Goal: Subscribe to service/newsletter

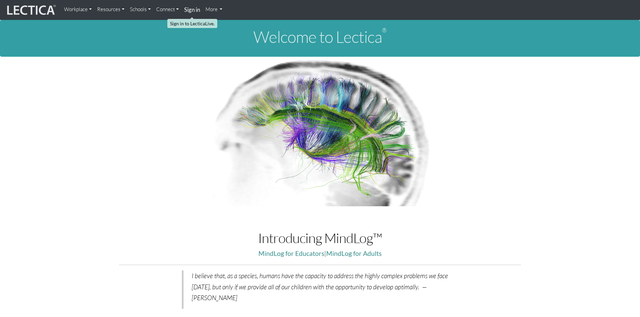
click at [194, 10] on strong "Sign in" at bounding box center [192, 9] width 16 height 7
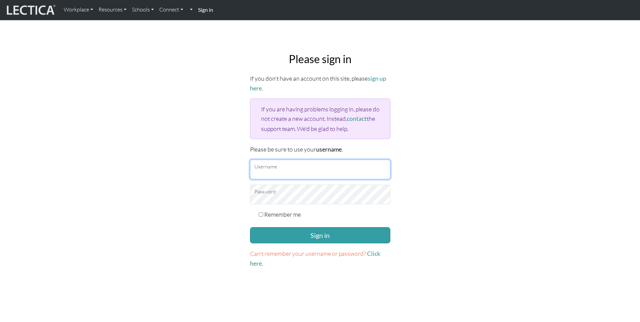
click at [300, 169] on input "Username" at bounding box center [320, 170] width 140 height 20
type input "Cassandra.Brennand@penske.com"
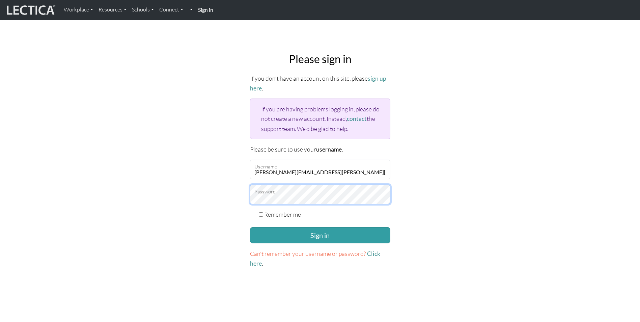
click at [250, 227] on button "Sign in" at bounding box center [320, 235] width 140 height 16
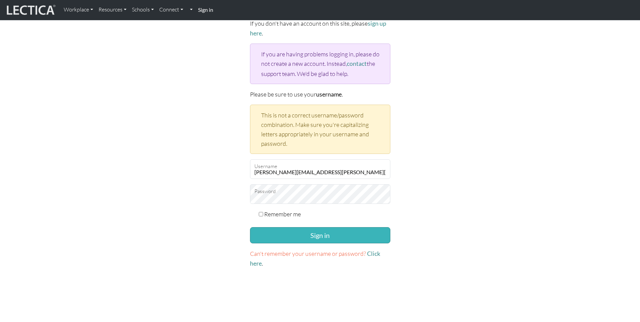
scroll to position [67, 0]
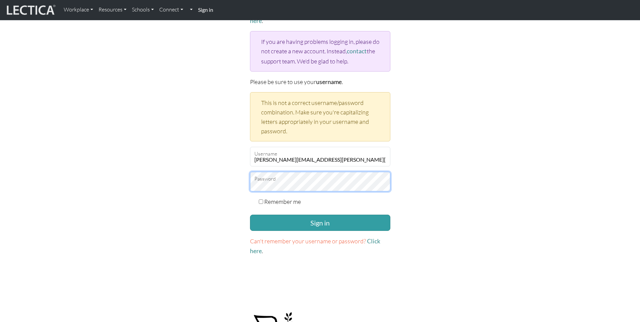
click at [250, 215] on button "Sign in" at bounding box center [320, 223] width 140 height 16
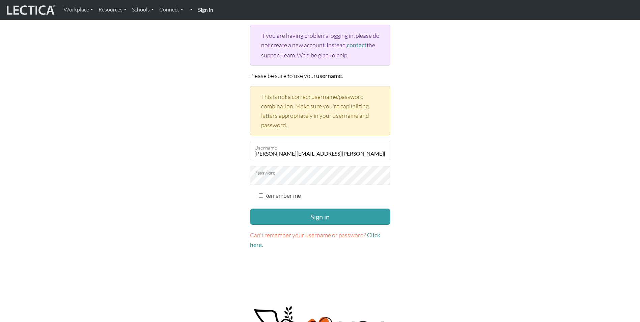
scroll to position [101, 0]
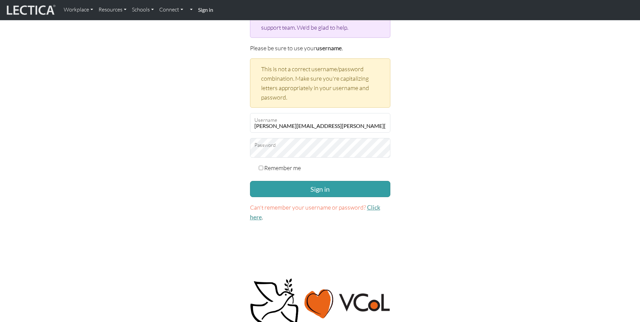
click at [375, 207] on link "Click here" at bounding box center [315, 212] width 130 height 17
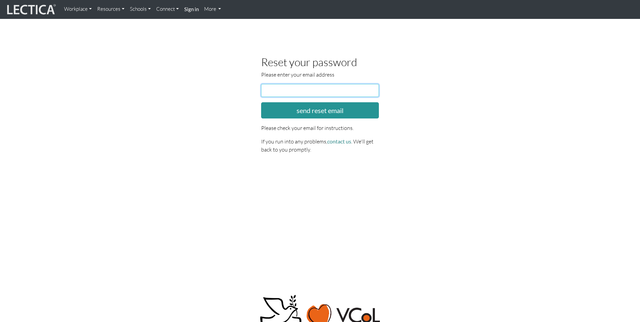
click at [308, 89] on input "email" at bounding box center [320, 90] width 118 height 13
type input "cassandra.brennand@penske.com"
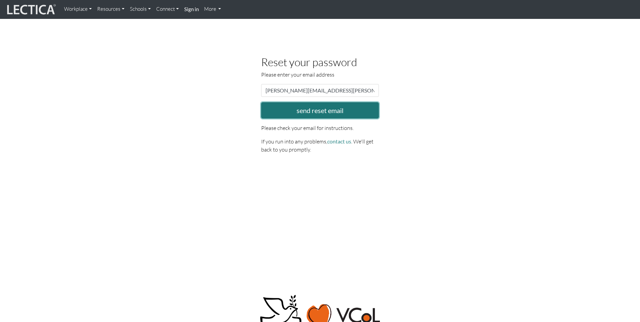
click at [317, 109] on button "send reset email" at bounding box center [320, 110] width 118 height 16
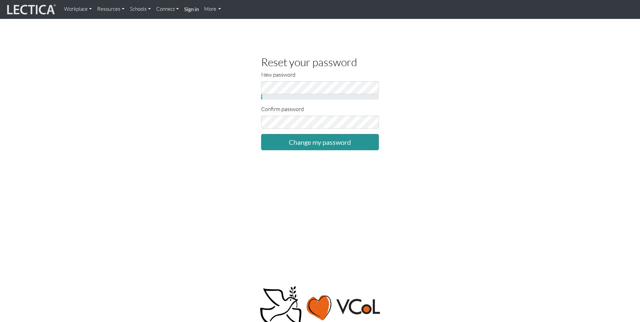
click at [293, 79] on div "New password Weak" at bounding box center [320, 85] width 118 height 29
click at [177, 81] on div "Reset your password New password Weak Confirm password Change my password" at bounding box center [320, 103] width 385 height 94
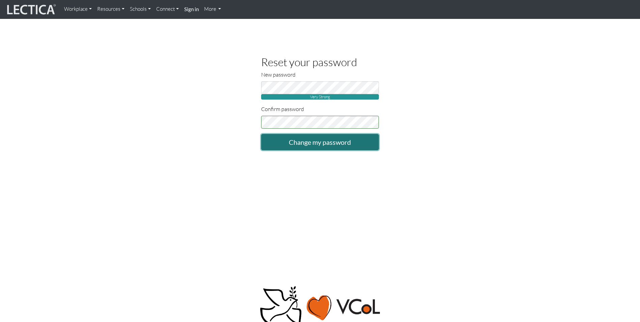
click at [296, 137] on input "Change my password" at bounding box center [320, 142] width 118 height 16
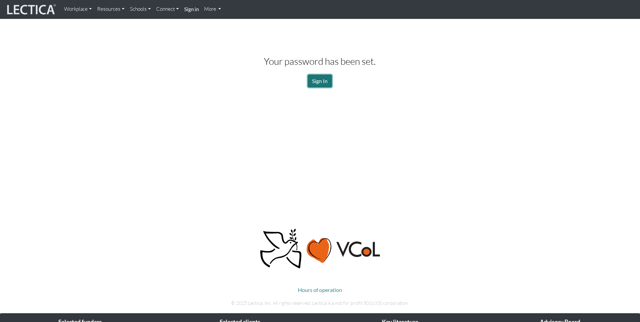
click at [317, 78] on link "Sign In" at bounding box center [320, 81] width 24 height 13
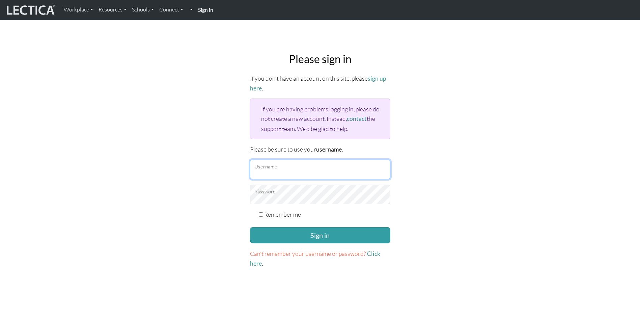
click at [320, 167] on input "Username" at bounding box center [320, 170] width 140 height 20
type input "[PERSON_NAME][EMAIL_ADDRESS][PERSON_NAME][DOMAIN_NAME]"
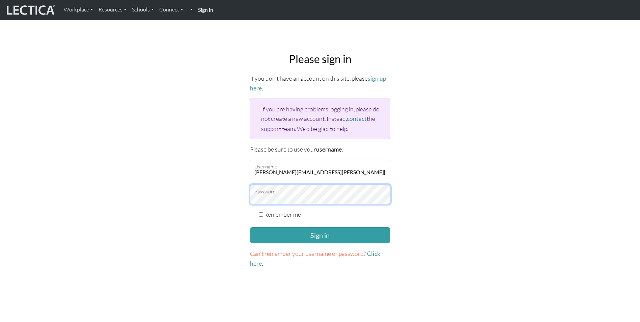
click at [250, 227] on button "Sign in" at bounding box center [320, 235] width 140 height 16
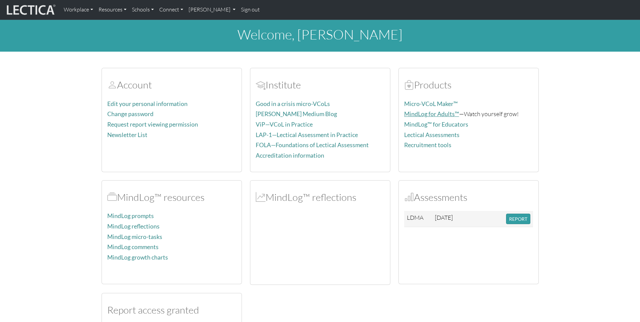
click at [447, 113] on link "MindLog for Adults™" at bounding box center [431, 113] width 55 height 7
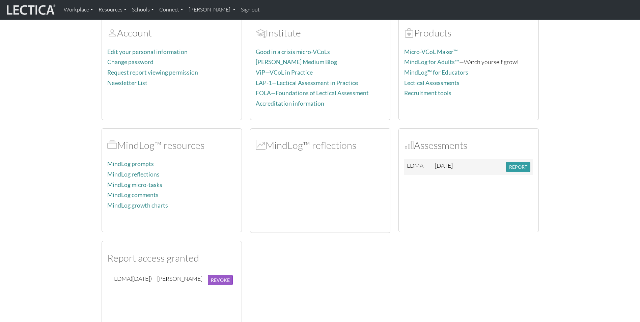
scroll to position [101, 0]
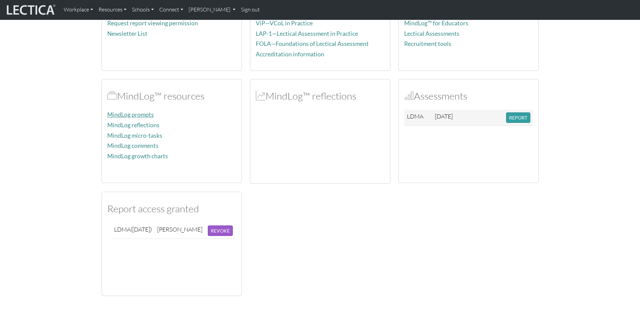
click at [149, 114] on link "MindLog prompts" at bounding box center [130, 114] width 47 height 7
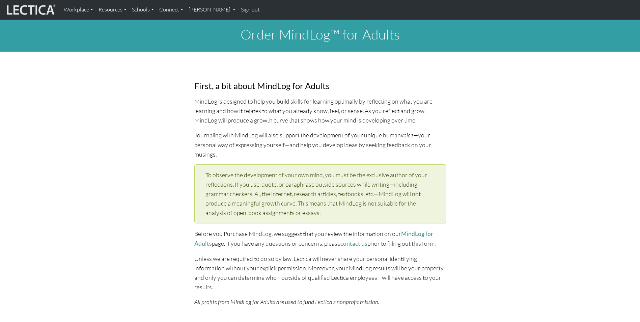
select select "1987"
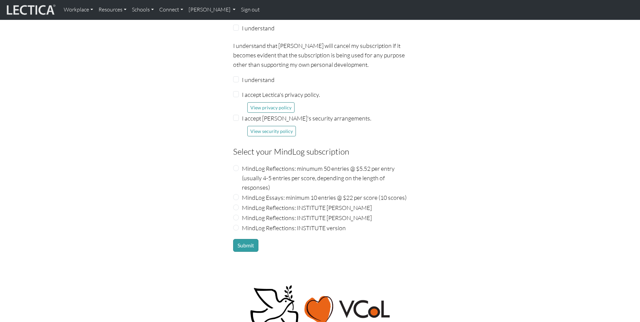
scroll to position [709, 0]
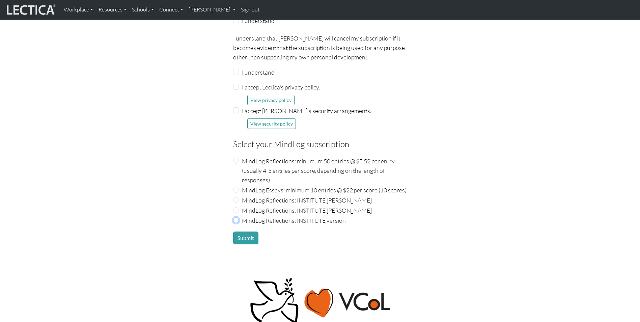
click at [237, 217] on input "MindLog Reflections: INSTITUTE version" at bounding box center [236, 220] width 6 height 6
radio input "true"
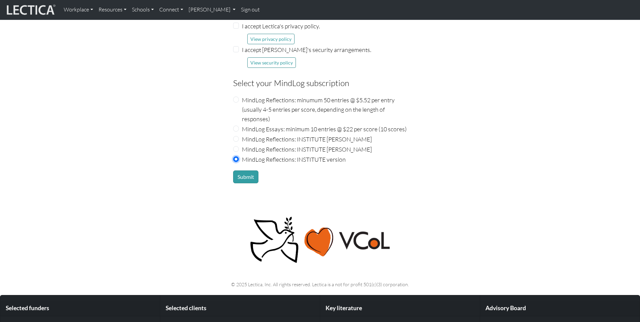
scroll to position [776, 0]
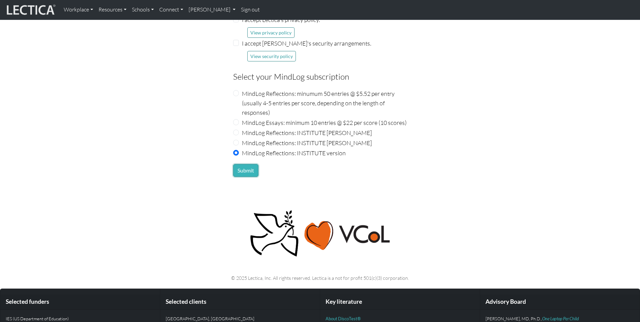
click at [248, 164] on button "Submit" at bounding box center [245, 170] width 25 height 13
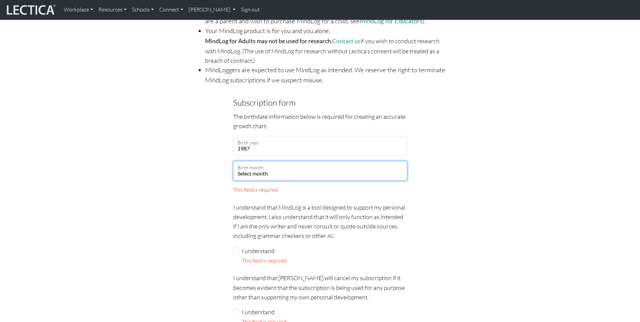
scroll to position [492, 0]
click at [373, 163] on select "Select month January February March April May June July August September Octobe…" at bounding box center [320, 172] width 174 height 20
select select "11"
click at [233, 162] on select "Select month January February March April May June July August September Octobe…" at bounding box center [320, 172] width 174 height 20
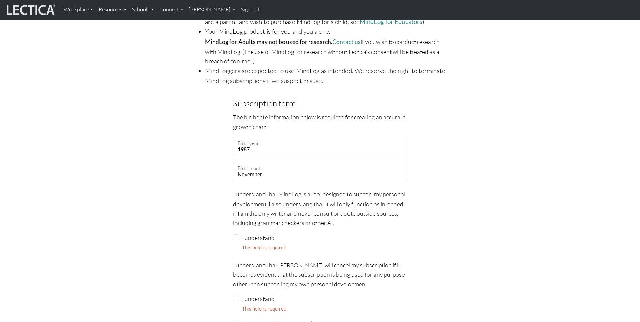
click at [462, 223] on div "Subscription form The birthdate information below is required for creating an a…" at bounding box center [320, 298] width 445 height 403
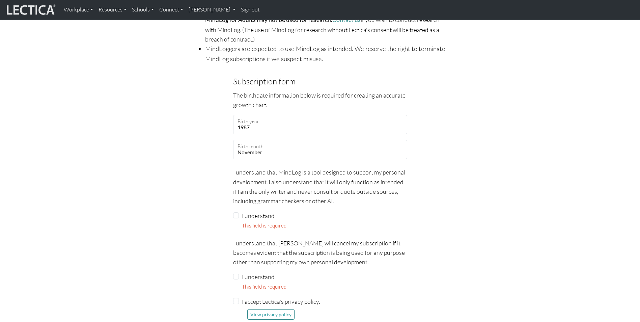
scroll to position [525, 0]
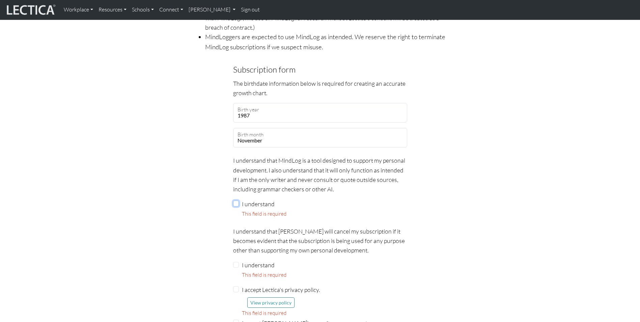
click at [238, 200] on input "I understand" at bounding box center [236, 203] width 6 height 6
checkbox input "true"
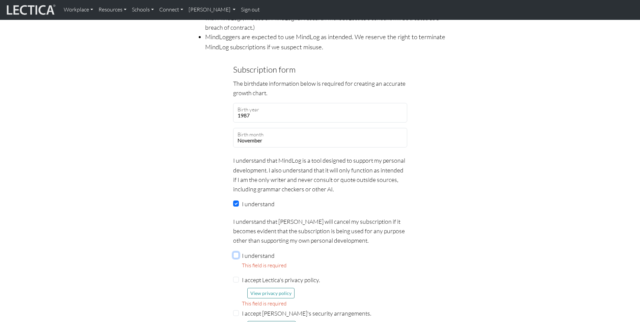
click at [239, 252] on input "I understand" at bounding box center [236, 255] width 6 height 6
checkbox input "true"
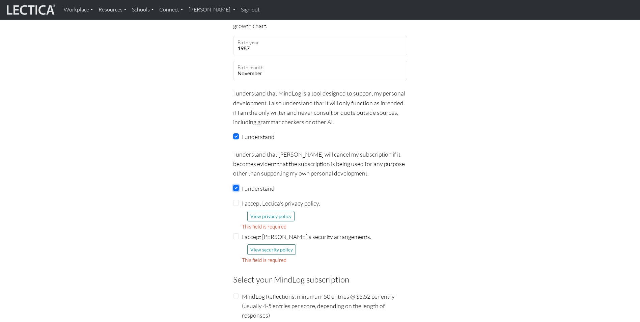
scroll to position [627, 0]
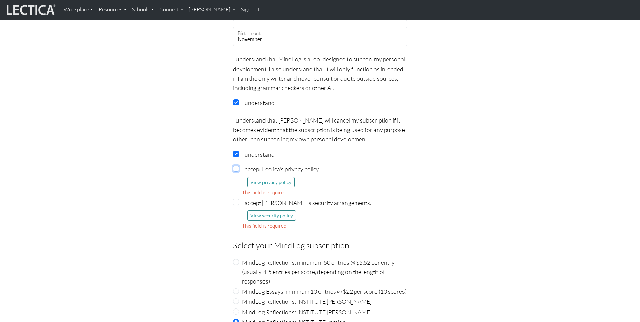
click at [234, 166] on input "I accept Lectica's privacy policy." at bounding box center [236, 169] width 6 height 6
checkbox input "true"
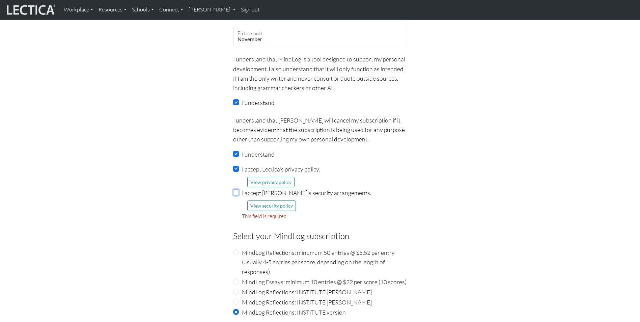
click at [237, 189] on input "I accept Lectica's security arrangements." at bounding box center [236, 192] width 6 height 6
checkbox input "true"
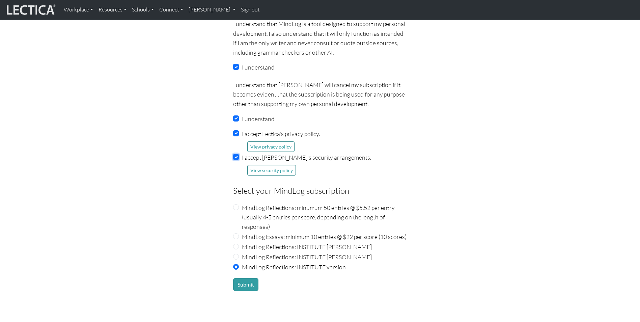
scroll to position [728, 0]
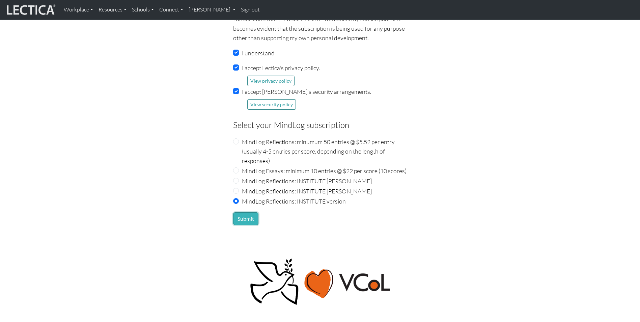
click at [242, 212] on button "Submit" at bounding box center [245, 218] width 25 height 13
